Goal: Task Accomplishment & Management: Use online tool/utility

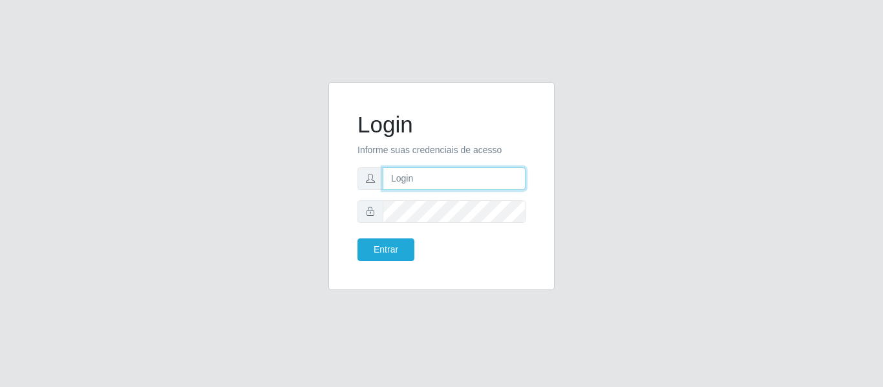
click at [436, 180] on input "text" at bounding box center [454, 178] width 143 height 23
type input "vanessa.alves@hiperqueiroz.com.br"
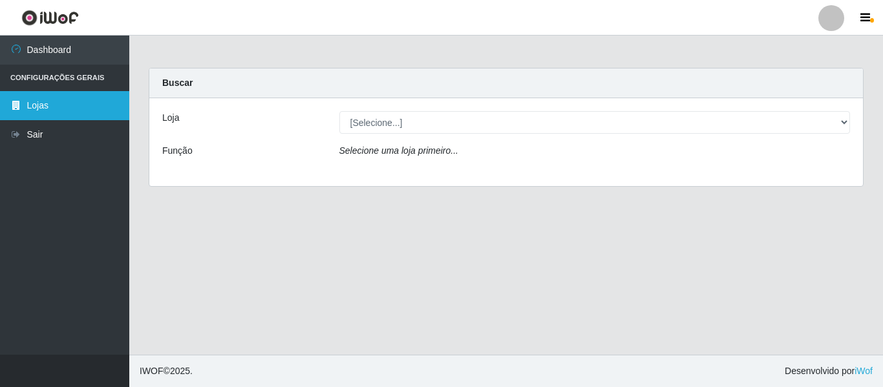
click at [52, 111] on link "Lojas" at bounding box center [64, 105] width 129 height 29
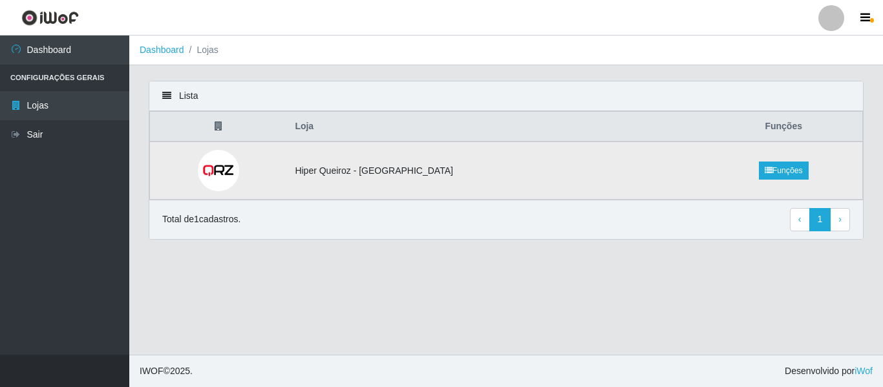
drag, startPoint x: 421, startPoint y: 171, endPoint x: 538, endPoint y: 171, distance: 117.0
click at [421, 171] on td "Hiper Queiroz - [GEOGRAPHIC_DATA]" at bounding box center [496, 171] width 418 height 58
click at [765, 175] on link "Funções" at bounding box center [784, 171] width 50 height 18
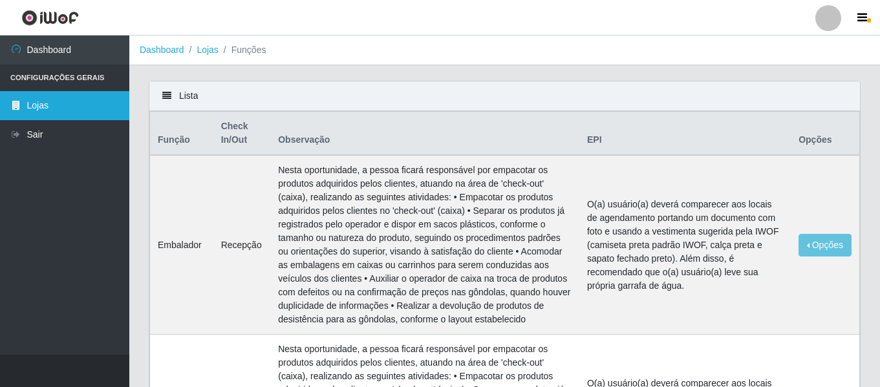
click at [38, 103] on link "Lojas" at bounding box center [64, 105] width 129 height 29
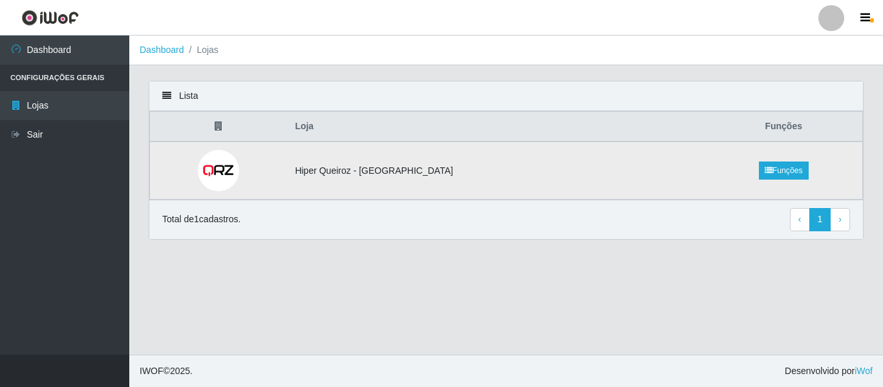
click at [266, 172] on td at bounding box center [219, 171] width 138 height 58
click at [239, 163] on img at bounding box center [218, 170] width 41 height 41
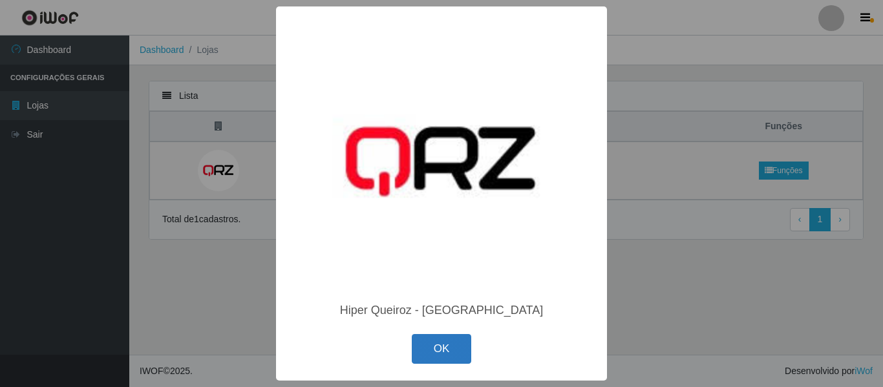
click at [449, 350] on button "OK" at bounding box center [442, 349] width 60 height 30
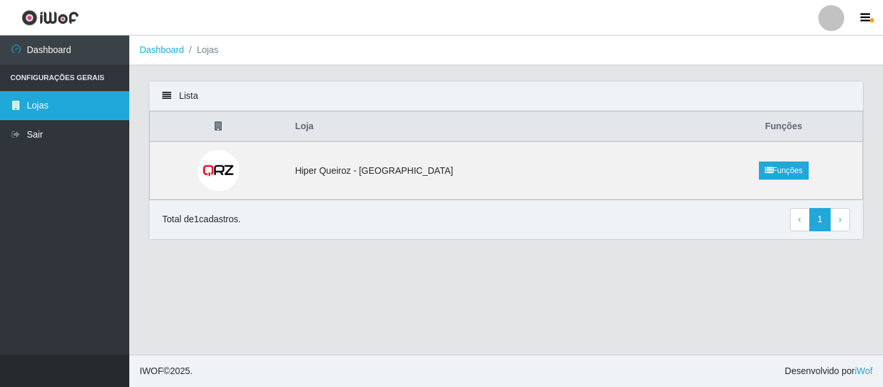
click at [45, 109] on link "Lojas" at bounding box center [64, 105] width 129 height 29
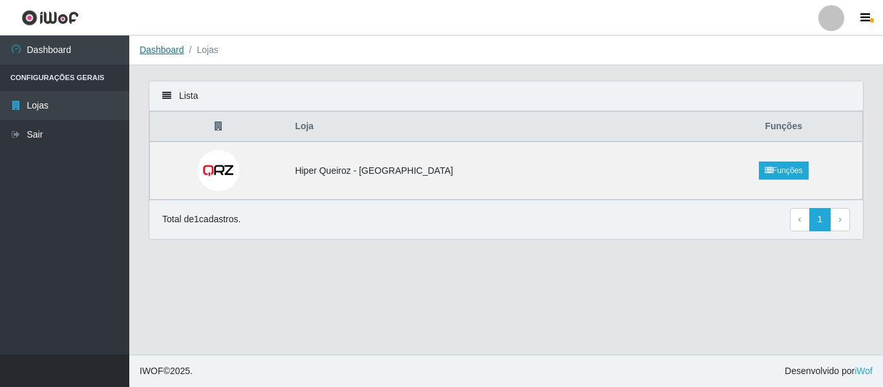
click at [164, 49] on link "Dashboard" at bounding box center [162, 50] width 45 height 10
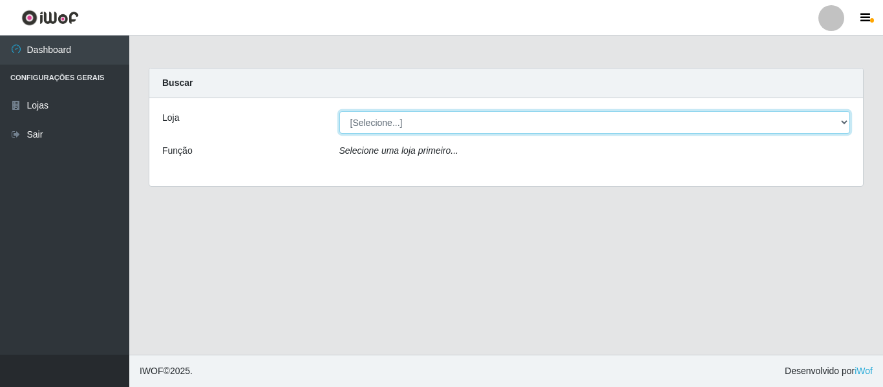
click at [360, 124] on select "[Selecione...] Hiper Queiroz - [GEOGRAPHIC_DATA]" at bounding box center [594, 122] width 511 height 23
select select "497"
click at [339, 111] on select "[Selecione...] Hiper Queiroz - [GEOGRAPHIC_DATA]" at bounding box center [594, 122] width 511 height 23
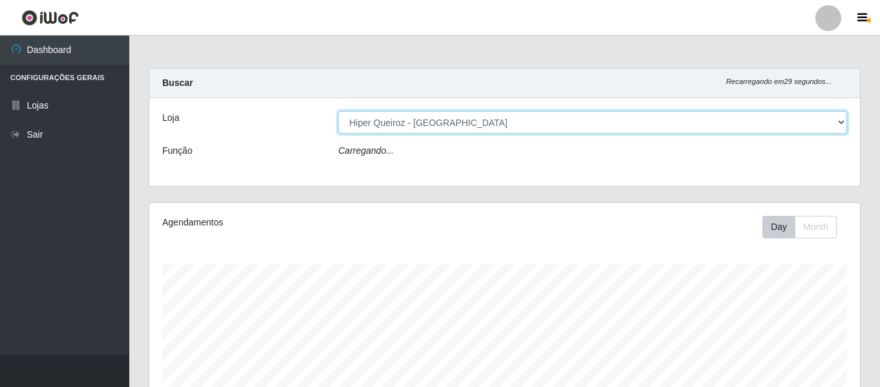
scroll to position [268, 710]
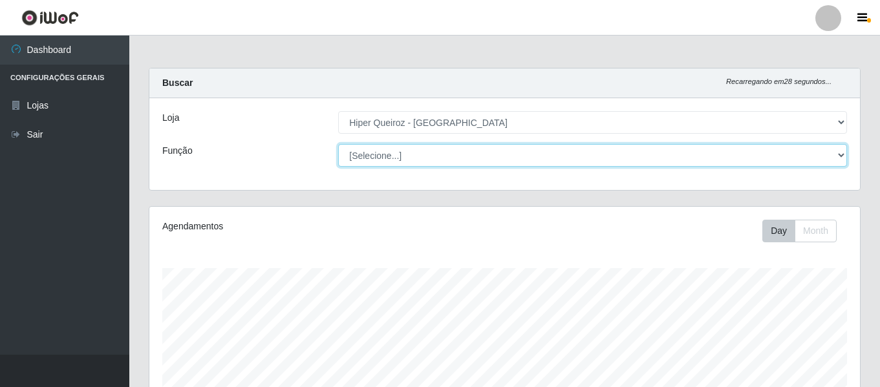
click at [386, 154] on select "[Selecione...] ASG ASG + ASG ++ Embalador Embalador + Embalador ++ Repositor Re…" at bounding box center [592, 155] width 509 height 23
click at [338, 144] on select "[Selecione...] ASG ASG + ASG ++ Embalador Embalador + Embalador ++ Repositor Re…" at bounding box center [592, 155] width 509 height 23
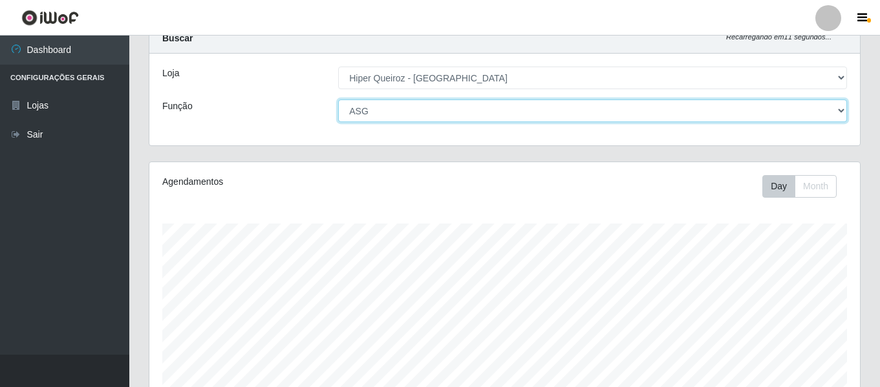
scroll to position [0, 0]
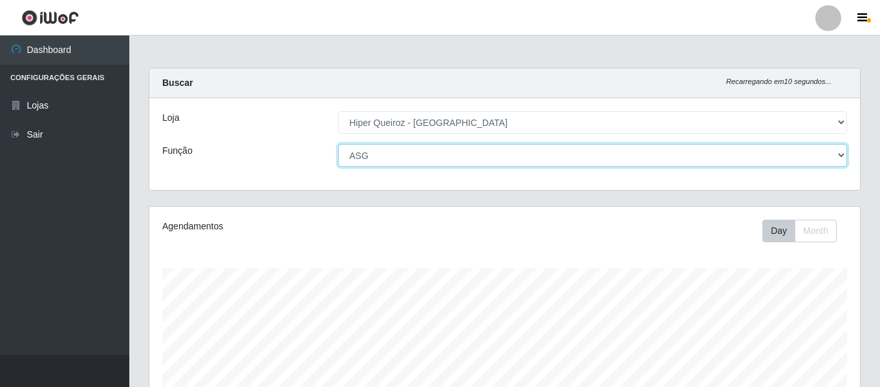
click at [356, 155] on select "[Selecione...] ASG ASG + ASG ++ Embalador Embalador + Embalador ++ Repositor Re…" at bounding box center [592, 155] width 509 height 23
click at [338, 144] on select "[Selecione...] ASG ASG + ASG ++ Embalador Embalador + Embalador ++ Repositor Re…" at bounding box center [592, 155] width 509 height 23
click at [385, 155] on select "[Selecione...] ASG ASG + ASG ++ Embalador Embalador + Embalador ++ Repositor Re…" at bounding box center [592, 155] width 509 height 23
select select "[Selecione...]"
click at [338, 144] on select "[Selecione...] ASG ASG + ASG ++ Embalador Embalador + Embalador ++ Repositor Re…" at bounding box center [592, 155] width 509 height 23
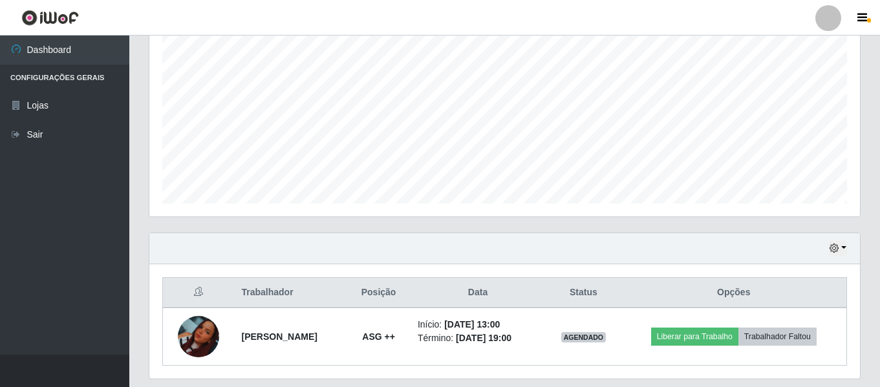
scroll to position [299, 0]
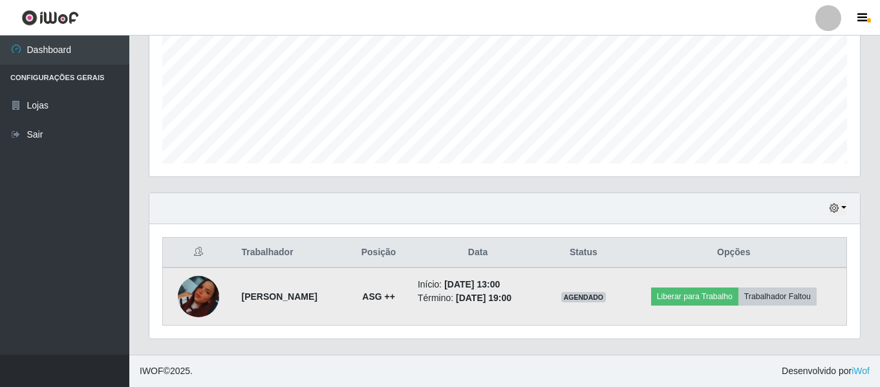
click at [694, 308] on td "Liberar para Trabalho Trabalhador Faltou" at bounding box center [734, 297] width 226 height 58
click at [697, 304] on button "Liberar para Trabalho" at bounding box center [694, 297] width 87 height 18
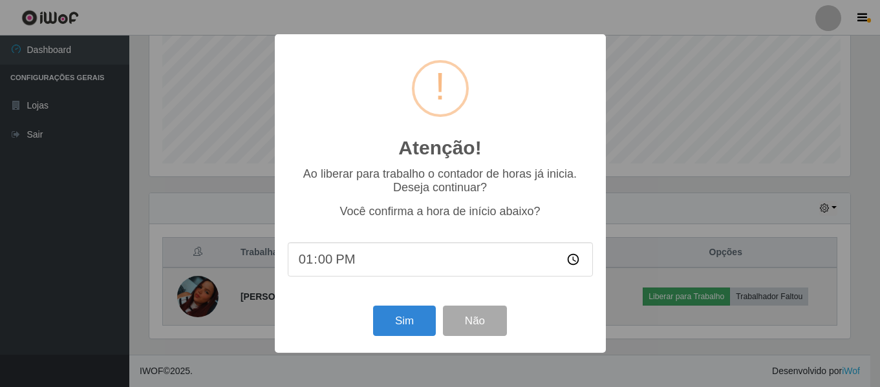
scroll to position [268, 704]
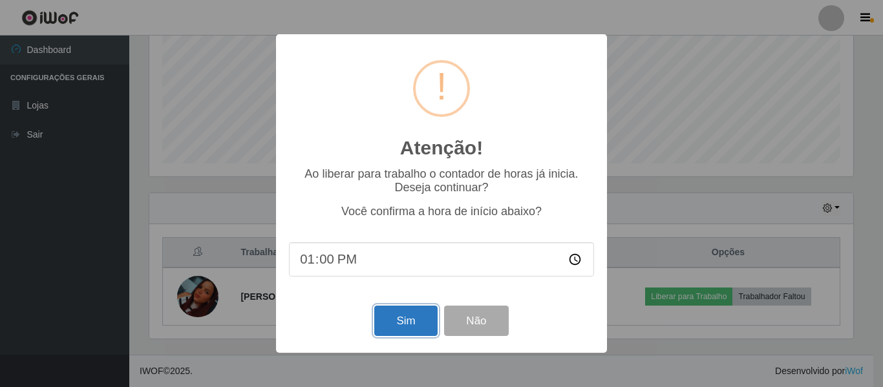
click at [412, 332] on button "Sim" at bounding box center [405, 321] width 63 height 30
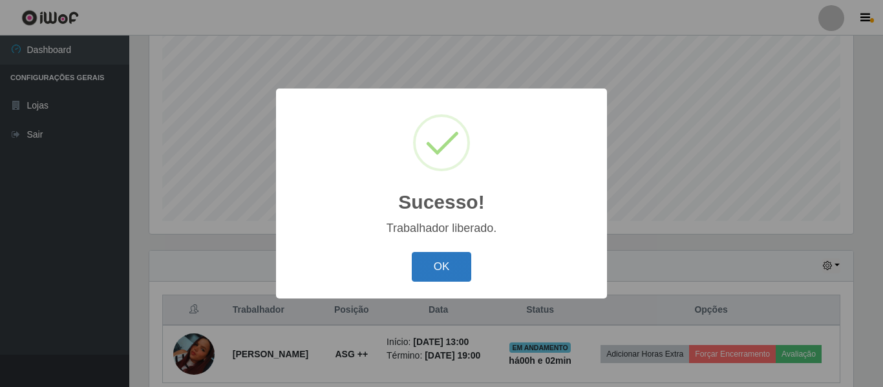
click at [424, 262] on button "OK" at bounding box center [442, 267] width 60 height 30
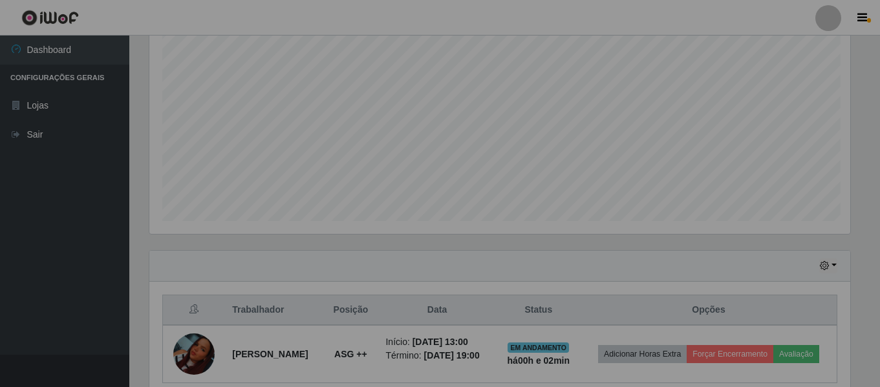
scroll to position [268, 710]
